Goal: Feedback & Contribution: Submit feedback/report problem

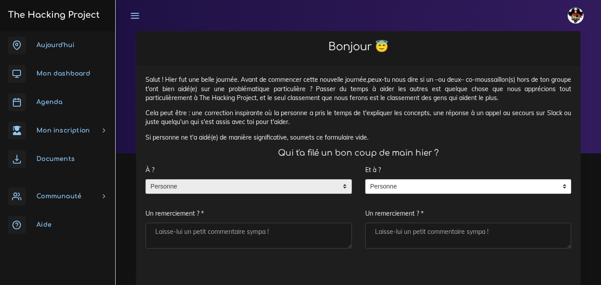
click at [246, 183] on span "Personne" at bounding box center [242, 187] width 192 height 14
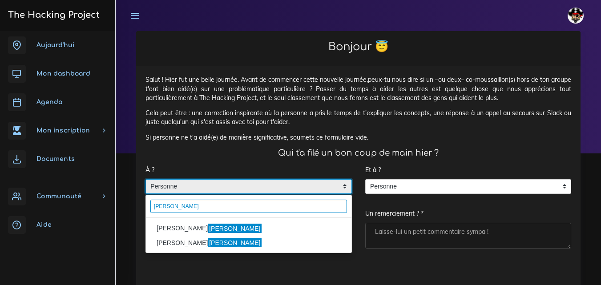
type input "[PERSON_NAME]"
click at [162, 226] on li "[PERSON_NAME]" at bounding box center [249, 229] width 206 height 14
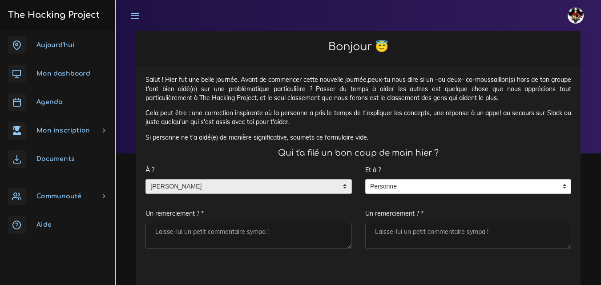
click at [191, 229] on textarea "Un remerciement ? *" at bounding box center [249, 236] width 206 height 26
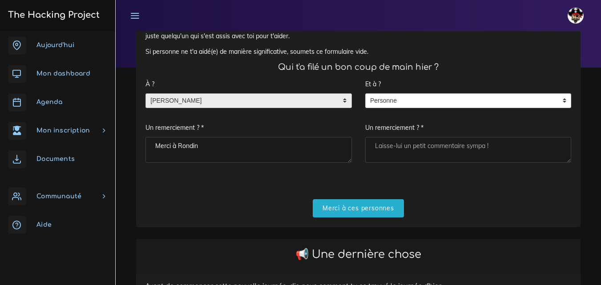
scroll to position [89, 0]
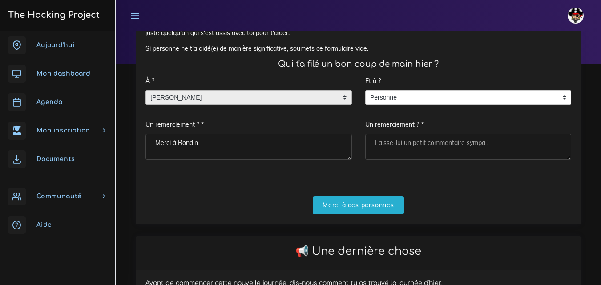
type textarea "Merci à Rondin"
click at [386, 145] on textarea "Un remerciement ? *" at bounding box center [468, 147] width 206 height 26
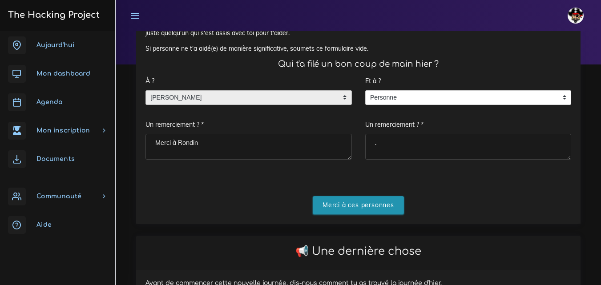
type textarea "."
click at [385, 204] on input "Merci à ces personnes" at bounding box center [358, 205] width 91 height 18
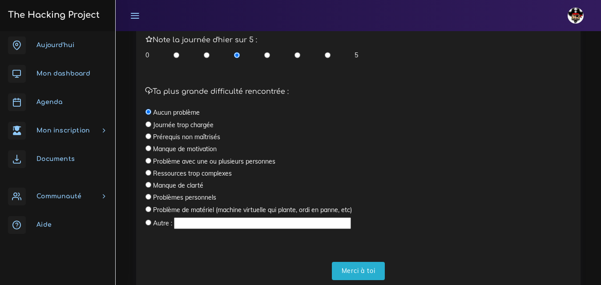
scroll to position [299, 0]
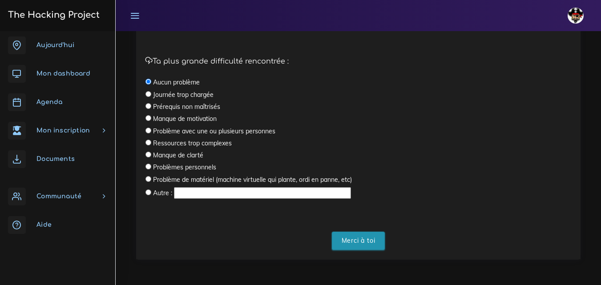
click at [368, 242] on input "Merci à toi" at bounding box center [358, 241] width 53 height 18
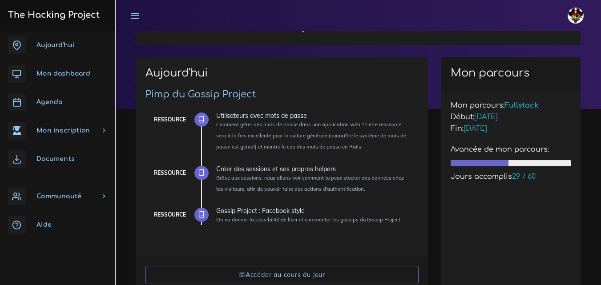
scroll to position [89, 0]
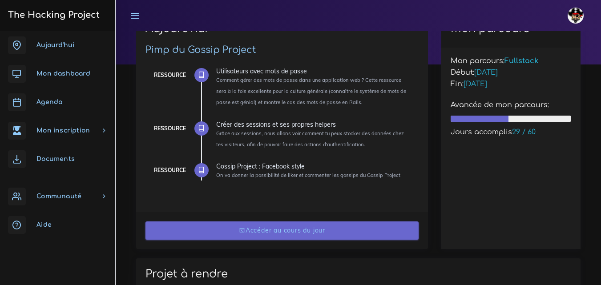
click at [294, 227] on link "Accéder au cours du jour" at bounding box center [282, 231] width 273 height 18
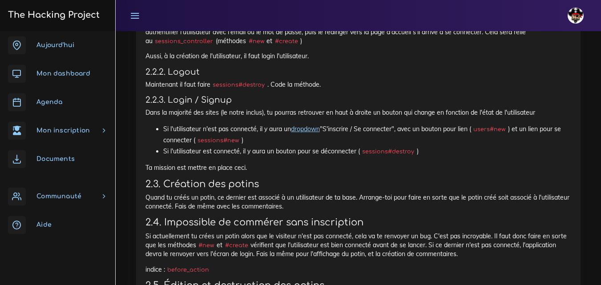
scroll to position [4455, 0]
